Goal: Task Accomplishment & Management: Complete application form

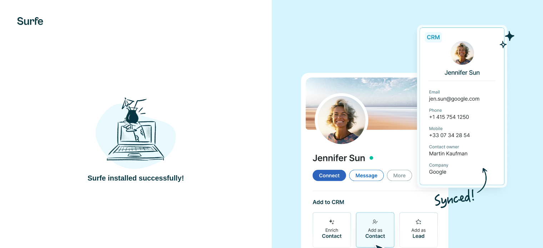
scroll to position [30, 0]
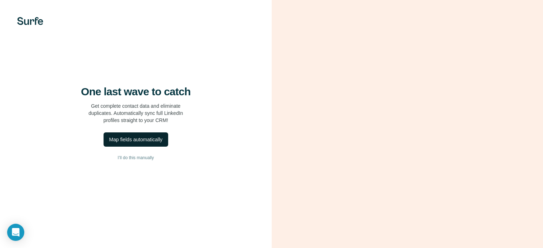
click at [132, 143] on div "Map fields automatically" at bounding box center [135, 139] width 53 height 7
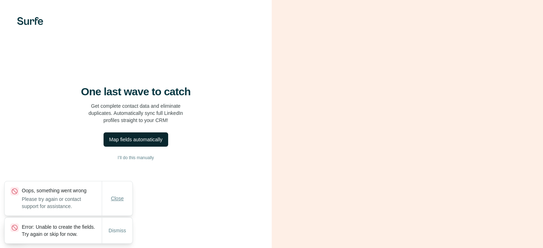
click at [115, 195] on span "Close" at bounding box center [117, 198] width 13 height 7
click at [116, 228] on span "Dismiss" at bounding box center [117, 230] width 17 height 7
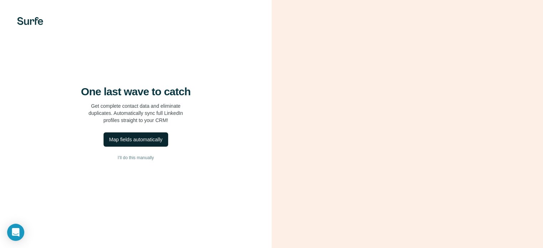
click at [136, 143] on div "Map fields automatically" at bounding box center [135, 139] width 53 height 7
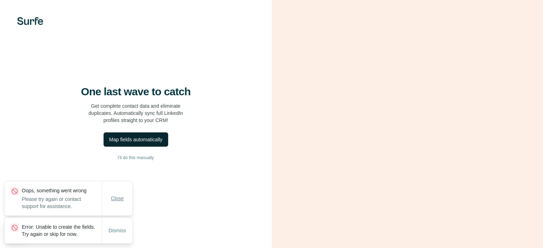
click at [114, 195] on span "Close" at bounding box center [117, 198] width 13 height 7
click at [114, 227] on span "Dismiss" at bounding box center [117, 230] width 17 height 7
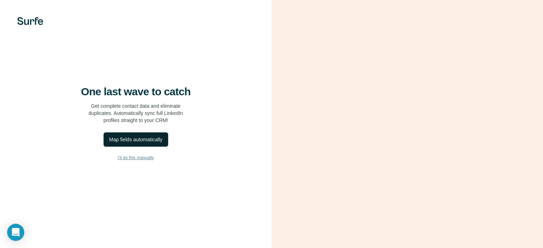
click at [127, 161] on span "I’ll do this manually" at bounding box center [136, 158] width 36 height 6
